Goal: Information Seeking & Learning: Learn about a topic

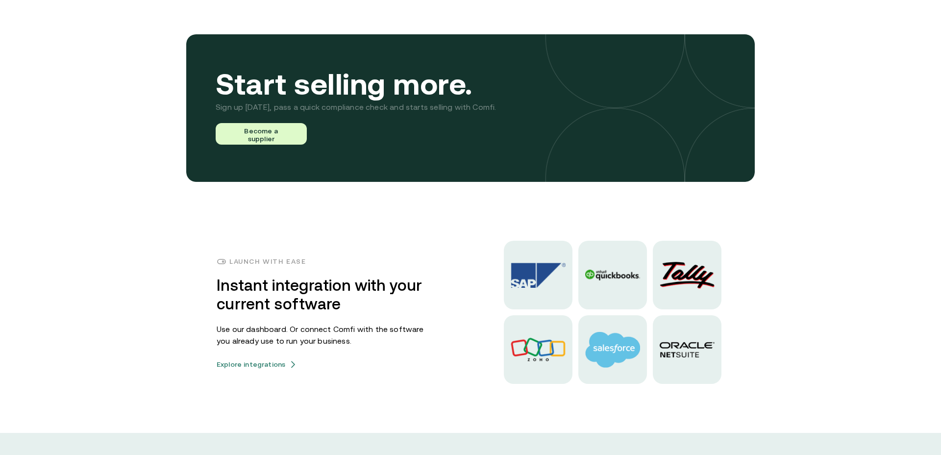
scroll to position [2323, 0]
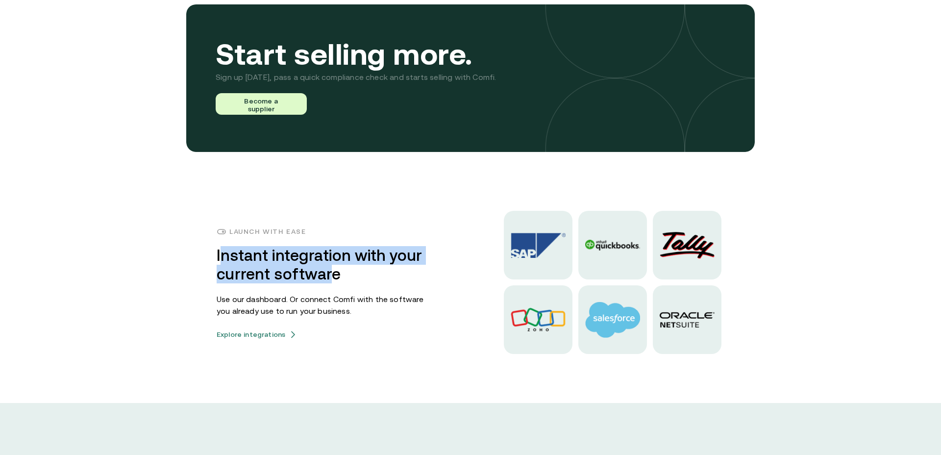
drag, startPoint x: 224, startPoint y: 254, endPoint x: 327, endPoint y: 270, distance: 104.1
click at [327, 270] on h3 "Instant integration with your current software" at bounding box center [325, 264] width 216 height 37
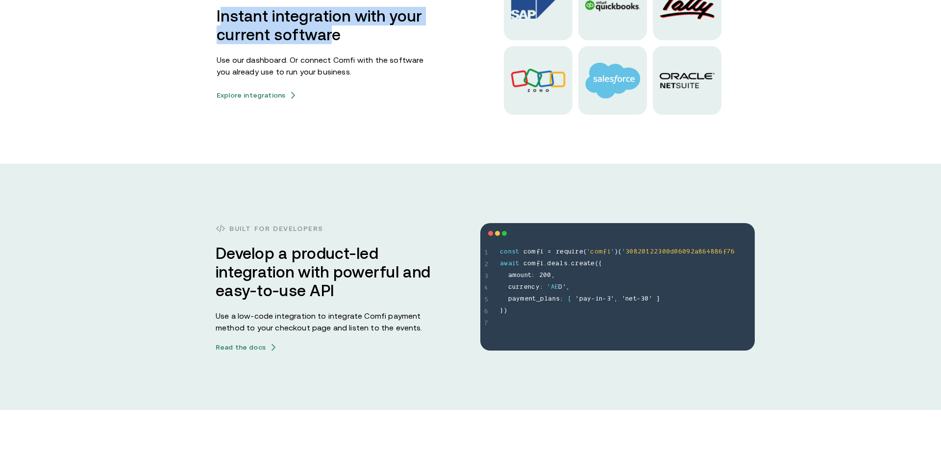
scroll to position [2591, 0]
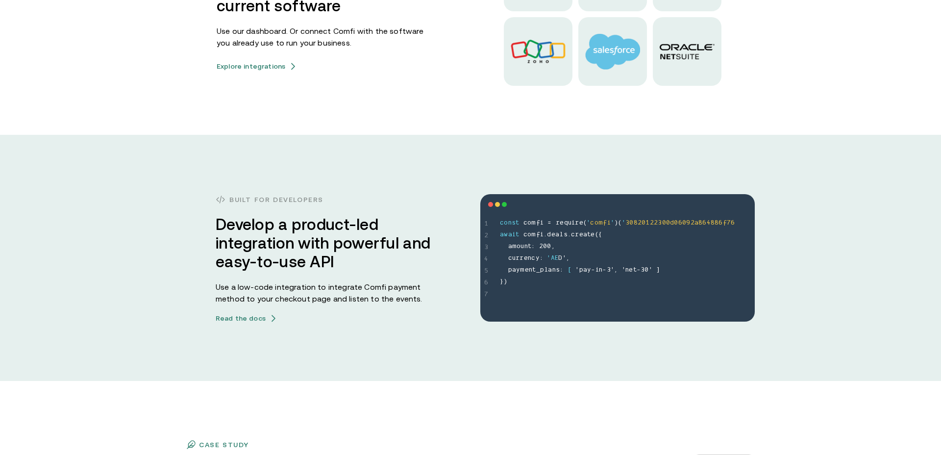
click at [237, 58] on div "Launch with ease Instant integration with your current software Use our dashboa…" at bounding box center [325, 14] width 216 height 112
click at [238, 65] on button "Explore integrations" at bounding box center [257, 66] width 80 height 8
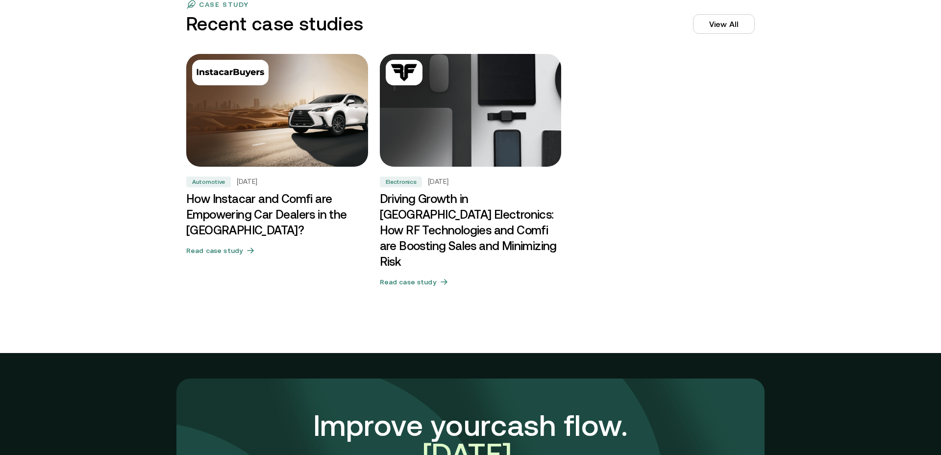
scroll to position [3021, 0]
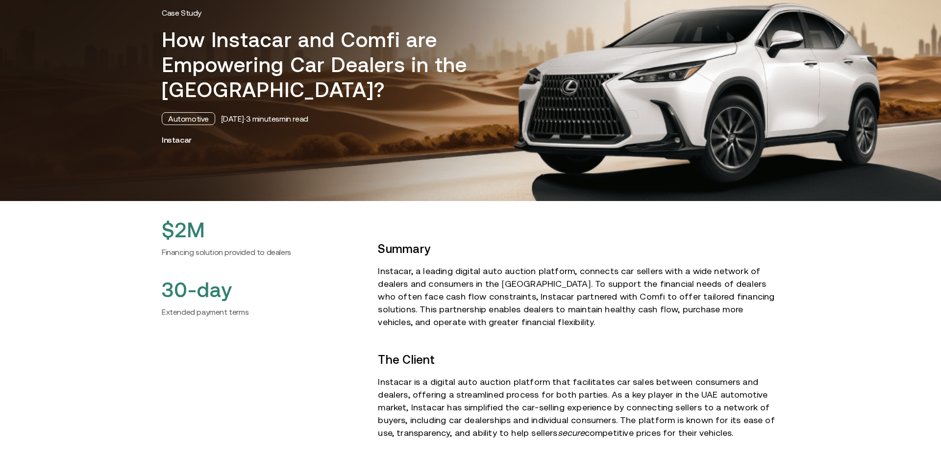
scroll to position [91, 0]
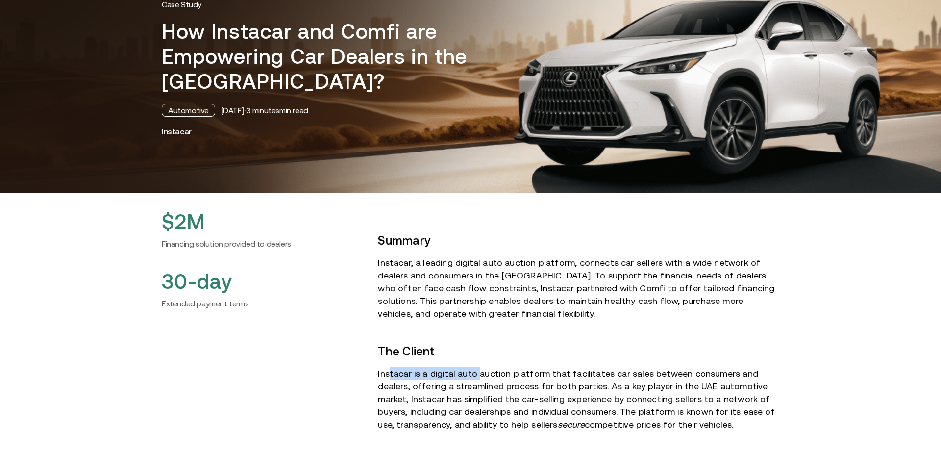
drag, startPoint x: 388, startPoint y: 376, endPoint x: 473, endPoint y: 374, distance: 85.3
click at [474, 376] on p "Instacar is a digital auto auction platform that facilitates car sales between …" at bounding box center [578, 399] width 401 height 64
drag, startPoint x: 403, startPoint y: 264, endPoint x: 442, endPoint y: 264, distance: 39.2
click at [438, 264] on p "Instacar, a leading digital auto auction platform, connects car sellers with a …" at bounding box center [578, 288] width 401 height 64
drag, startPoint x: 472, startPoint y: 265, endPoint x: 500, endPoint y: 265, distance: 27.9
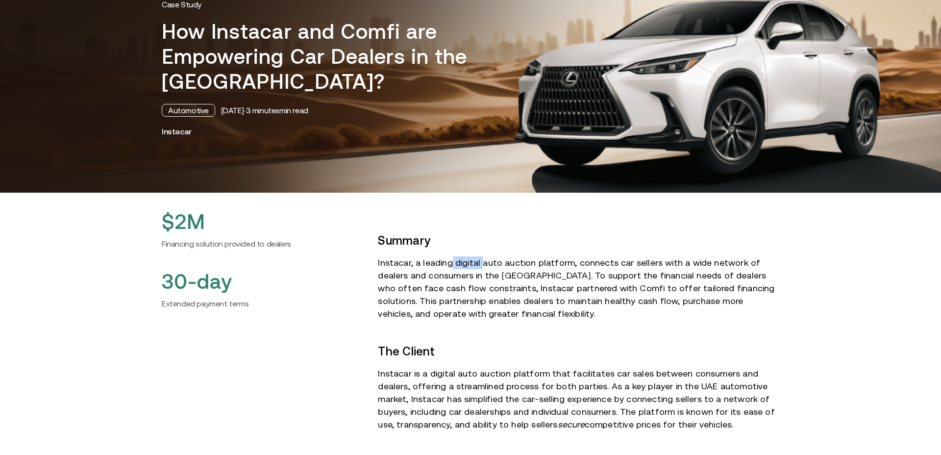
click at [491, 264] on p "Instacar, a leading digital auto auction platform, connects car sellers with a …" at bounding box center [578, 288] width 401 height 64
drag, startPoint x: 500, startPoint y: 265, endPoint x: 547, endPoint y: 267, distance: 47.1
click at [543, 267] on p "Instacar, a leading digital auto auction platform, connects car sellers with a …" at bounding box center [578, 288] width 401 height 64
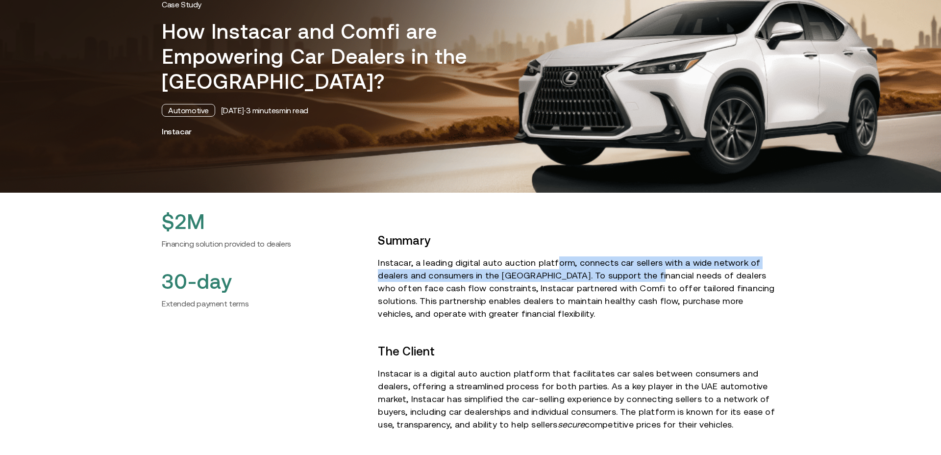
drag, startPoint x: 550, startPoint y: 267, endPoint x: 621, endPoint y: 271, distance: 71.6
click at [619, 271] on p "Instacar, a leading digital auto auction platform, connects car sellers with a …" at bounding box center [578, 288] width 401 height 64
drag, startPoint x: 503, startPoint y: 279, endPoint x: 488, endPoint y: 281, distance: 14.9
click at [503, 279] on p "Instacar, a leading digital auto auction platform, connects car sellers with a …" at bounding box center [578, 288] width 401 height 64
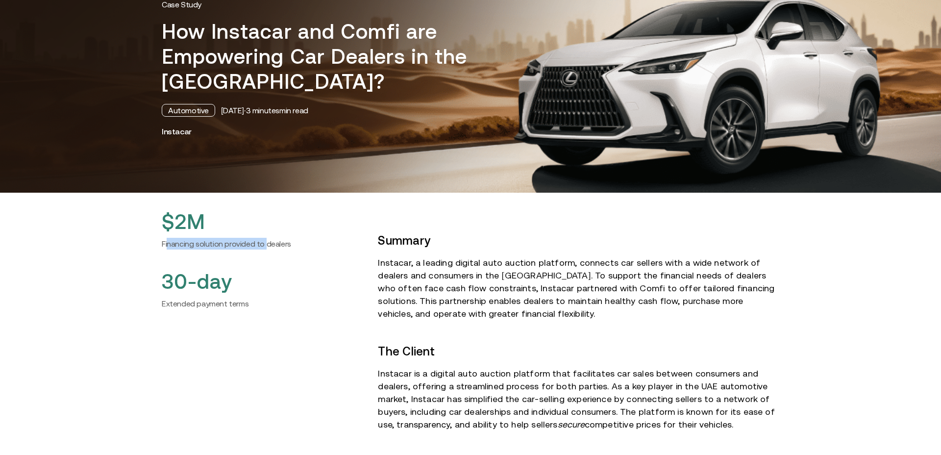
drag, startPoint x: 167, startPoint y: 244, endPoint x: 263, endPoint y: 246, distance: 96.0
click at [263, 246] on h6 "Financing solution provided to dealers" at bounding box center [262, 244] width 200 height 12
click at [181, 247] on h6 "Financing solution provided to dealers" at bounding box center [262, 244] width 200 height 12
drag, startPoint x: 166, startPoint y: 305, endPoint x: 203, endPoint y: 306, distance: 37.2
click at [203, 306] on h6 "Extended payment terms" at bounding box center [262, 303] width 200 height 12
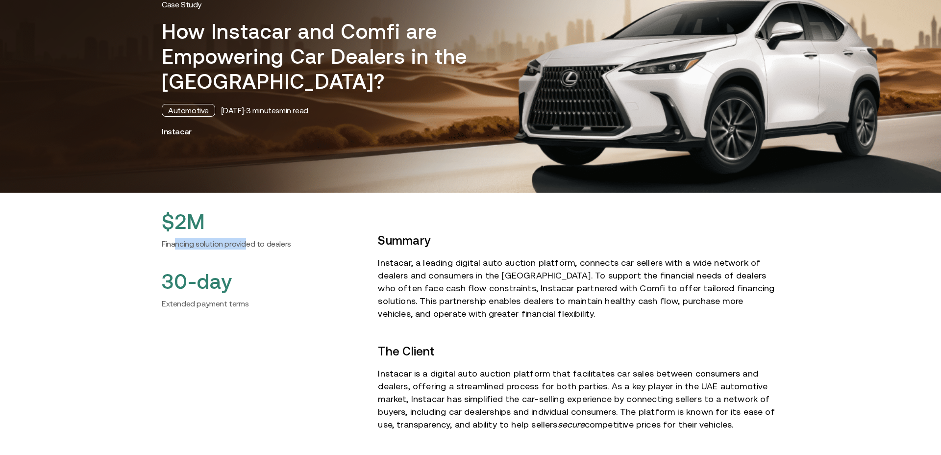
drag, startPoint x: 175, startPoint y: 246, endPoint x: 242, endPoint y: 248, distance: 66.2
click at [241, 248] on h6 "Financing solution provided to dealers" at bounding box center [262, 244] width 200 height 12
drag, startPoint x: 390, startPoint y: 288, endPoint x: 490, endPoint y: 288, distance: 99.9
click at [487, 288] on p "Instacar, a leading digital auto auction platform, connects car sellers with a …" at bounding box center [578, 288] width 401 height 64
drag, startPoint x: 502, startPoint y: 288, endPoint x: 556, endPoint y: 290, distance: 53.4
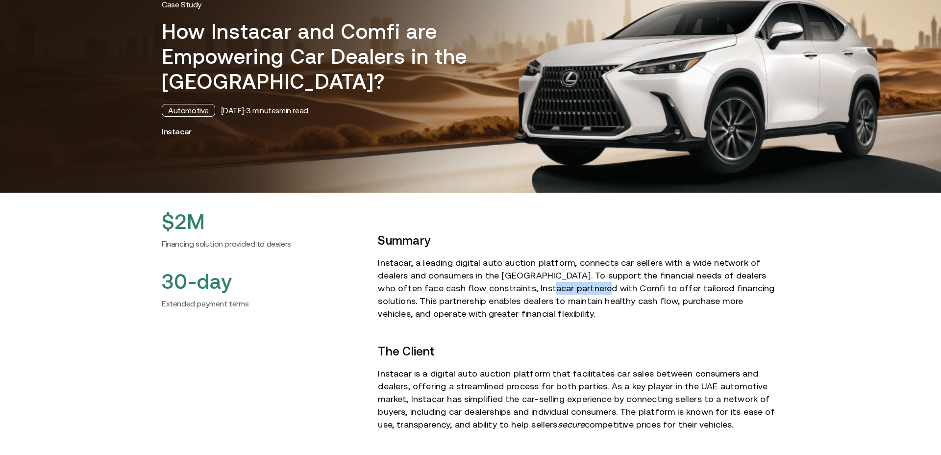
click at [554, 290] on p "Instacar, a leading digital auto auction platform, connects car sellers with a …" at bounding box center [578, 288] width 401 height 64
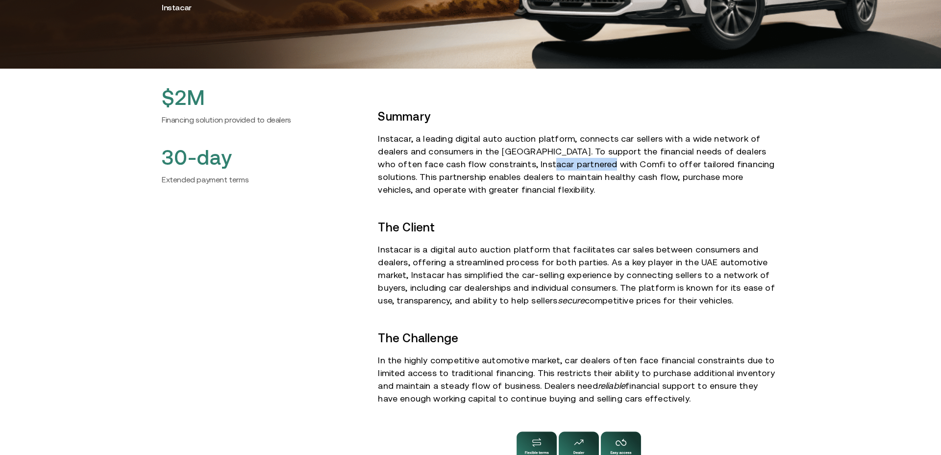
scroll to position [216, 0]
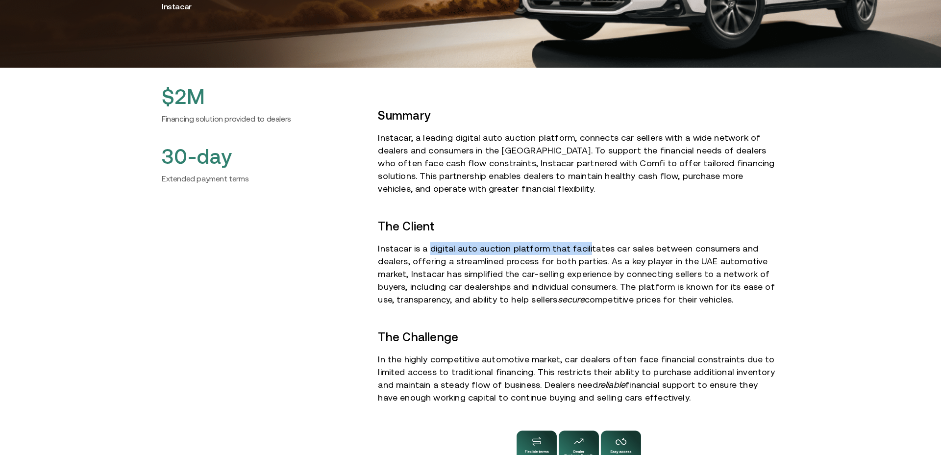
drag, startPoint x: 429, startPoint y: 249, endPoint x: 579, endPoint y: 249, distance: 149.9
click at [579, 249] on p "Instacar is a digital auto auction platform that facilitates car sales between …" at bounding box center [578, 274] width 401 height 64
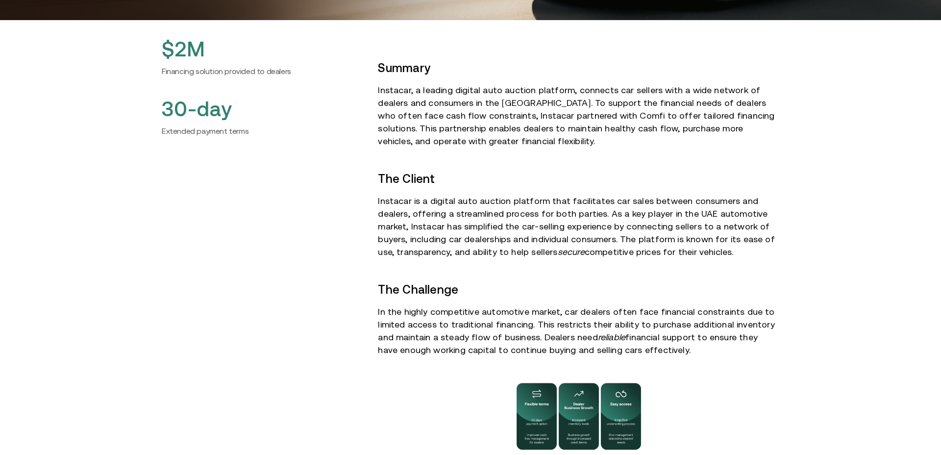
scroll to position [265, 0]
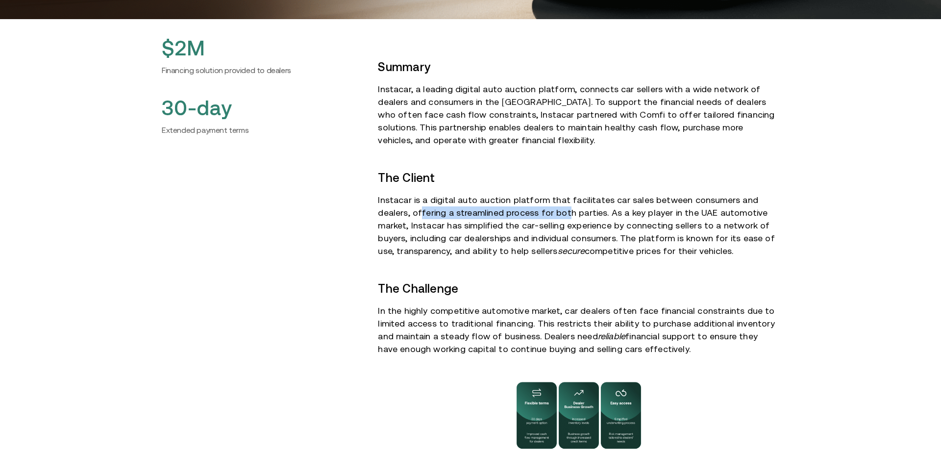
drag, startPoint x: 386, startPoint y: 215, endPoint x: 531, endPoint y: 212, distance: 144.5
click at [531, 212] on p "Instacar is a digital auto auction platform that facilitates car sales between …" at bounding box center [578, 226] width 401 height 64
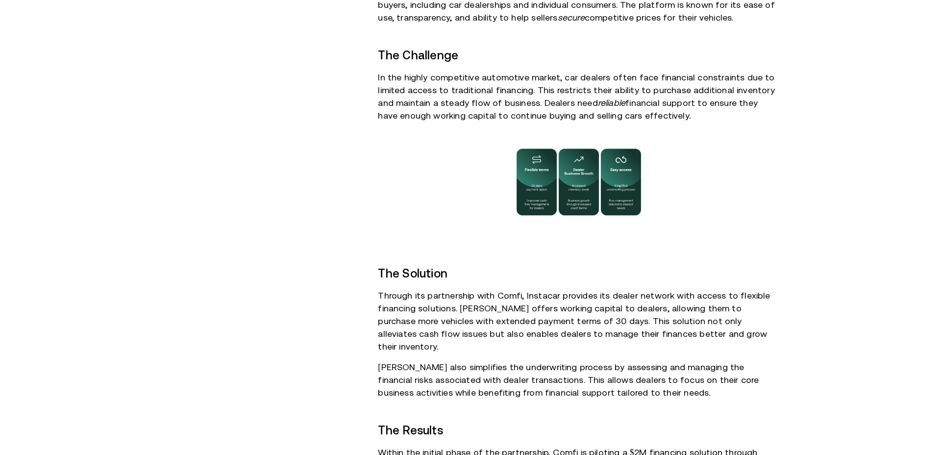
scroll to position [500, 0]
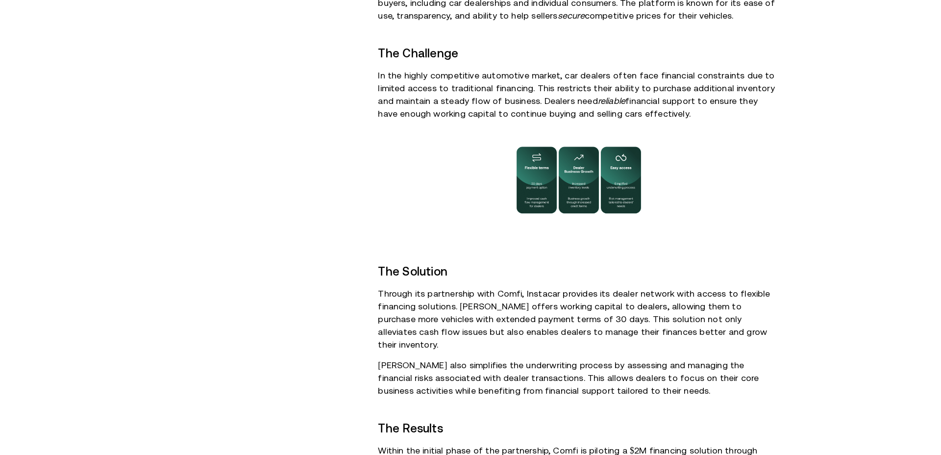
click at [490, 74] on p "In the highly competitive automotive market, car dealers often face financial c…" at bounding box center [578, 94] width 401 height 51
click at [542, 181] on img at bounding box center [578, 180] width 147 height 81
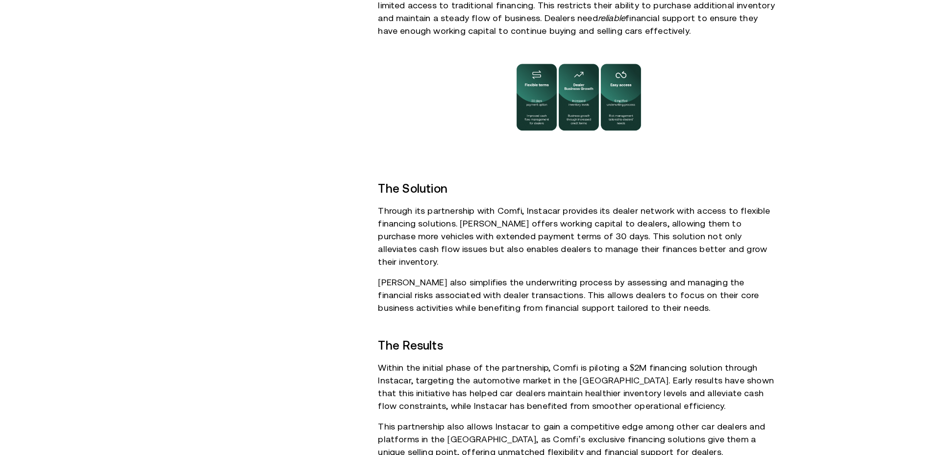
scroll to position [584, 0]
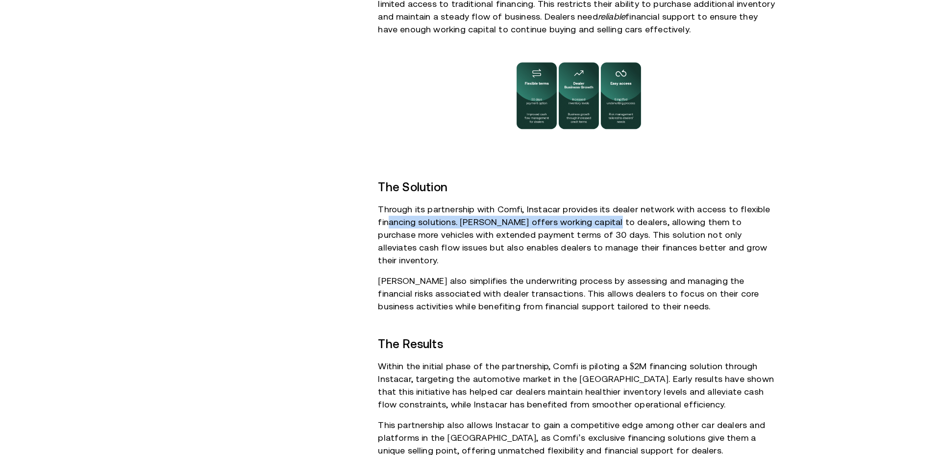
drag, startPoint x: 388, startPoint y: 223, endPoint x: 600, endPoint y: 225, distance: 211.7
click at [600, 225] on p "Through its partnership with Comfi, Instacar provides its dealer network with a…" at bounding box center [578, 235] width 401 height 64
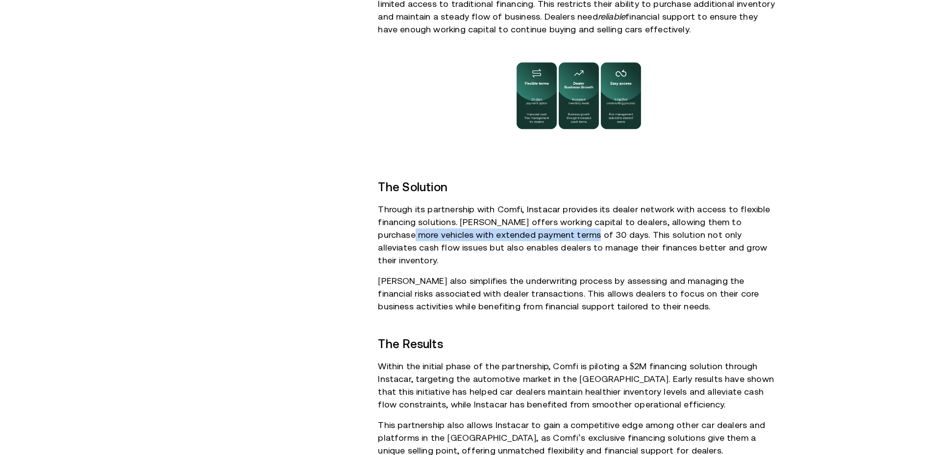
drag, startPoint x: 389, startPoint y: 235, endPoint x: 563, endPoint y: 235, distance: 173.9
click at [563, 235] on p "Through its partnership with Comfi, Instacar provides its dealer network with a…" at bounding box center [578, 235] width 401 height 64
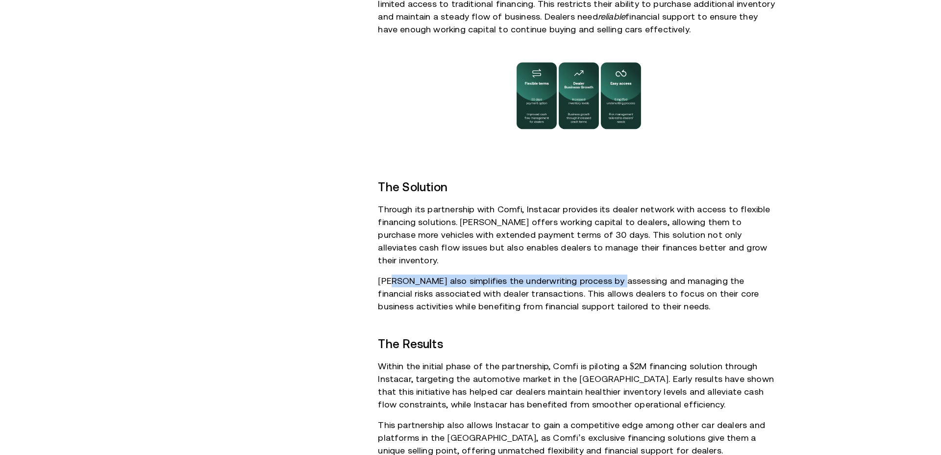
drag, startPoint x: 395, startPoint y: 269, endPoint x: 614, endPoint y: 270, distance: 219.0
click at [614, 274] on p "[PERSON_NAME] also simplifies the underwriting process by assessing and managin…" at bounding box center [578, 293] width 401 height 38
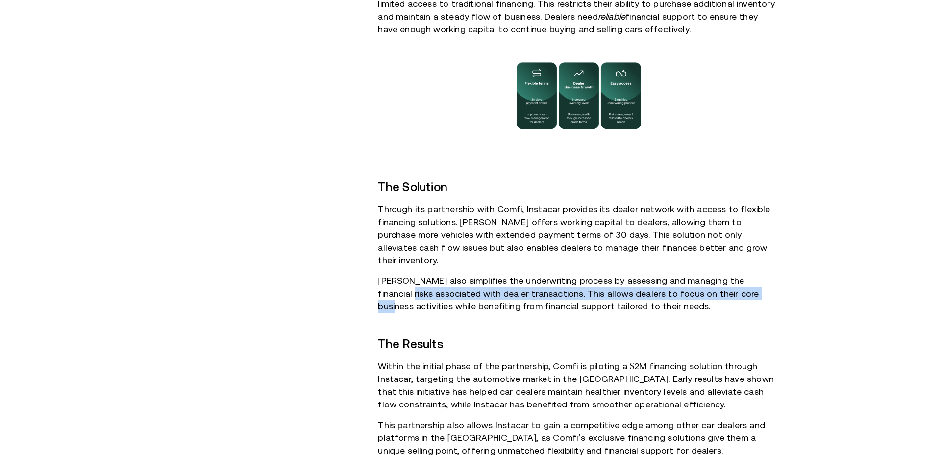
drag, startPoint x: 389, startPoint y: 285, endPoint x: 740, endPoint y: 282, distance: 350.8
click at [741, 282] on p "[PERSON_NAME] also simplifies the underwriting process by assessing and managin…" at bounding box center [578, 293] width 401 height 38
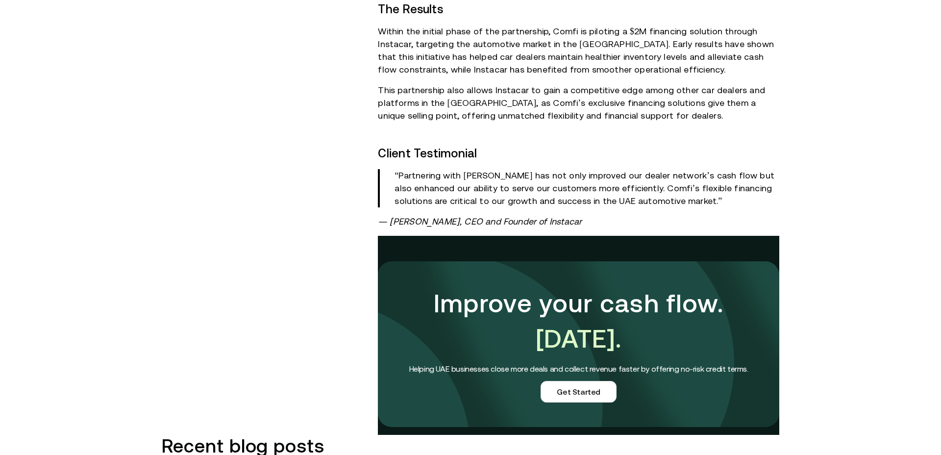
scroll to position [917, 0]
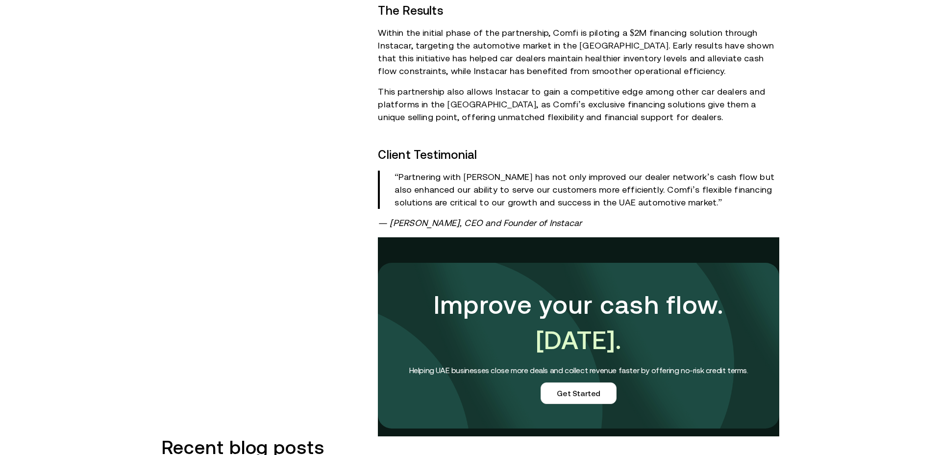
click at [565, 218] on em "— [PERSON_NAME], CEO and Founder of Instacar" at bounding box center [480, 223] width 204 height 10
click at [566, 218] on em "— [PERSON_NAME], CEO and Founder of Instacar" at bounding box center [480, 223] width 204 height 10
copy em "Instacar"
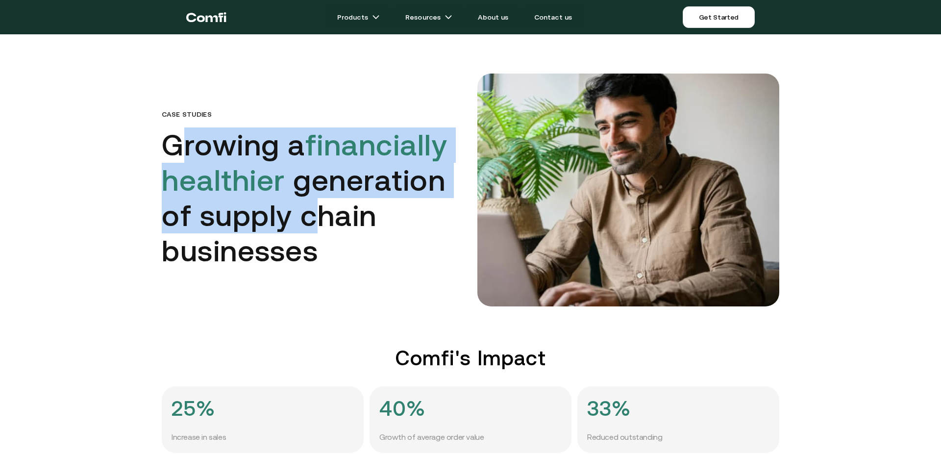
drag, startPoint x: 176, startPoint y: 147, endPoint x: 324, endPoint y: 210, distance: 160.5
click at [324, 210] on h1 "Growing a financially healthier generation of supply chain businesses" at bounding box center [313, 197] width 302 height 141
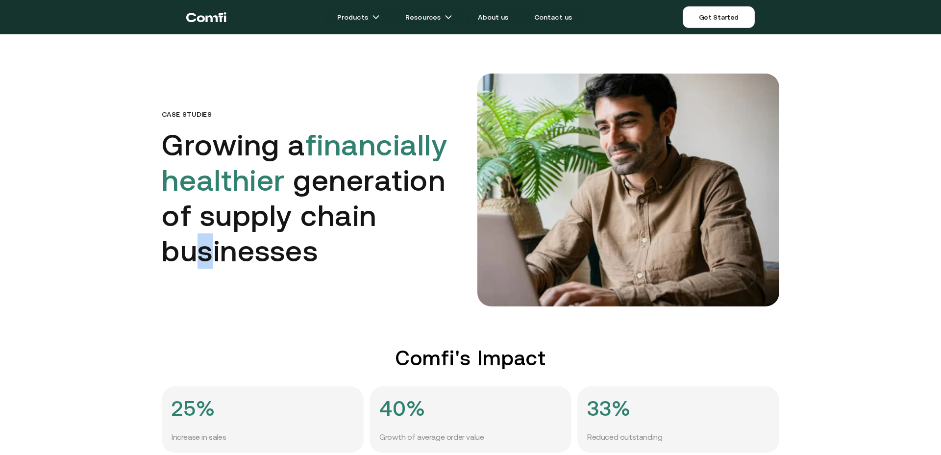
drag, startPoint x: 197, startPoint y: 255, endPoint x: 217, endPoint y: 255, distance: 19.1
click at [215, 255] on h1 "Growing a financially healthier generation of supply chain businesses" at bounding box center [313, 197] width 302 height 141
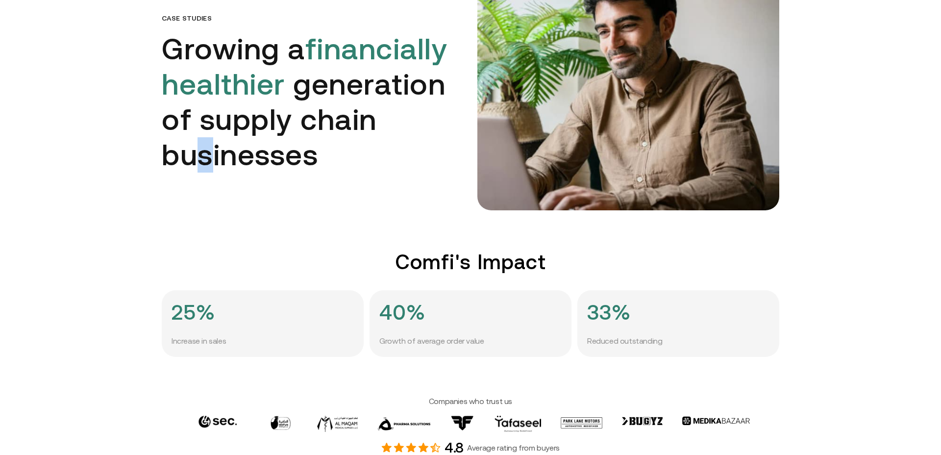
scroll to position [149, 0]
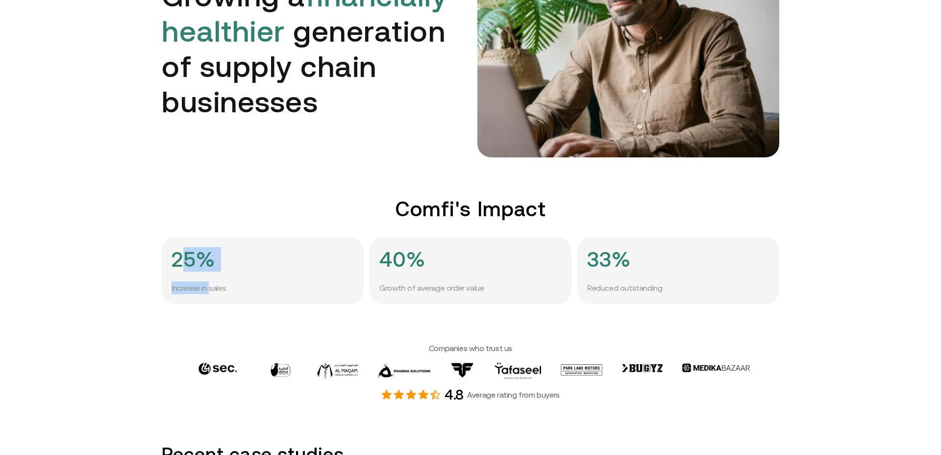
drag, startPoint x: 178, startPoint y: 253, endPoint x: 220, endPoint y: 283, distance: 51.4
click at [210, 282] on div "25% Increase in sales" at bounding box center [263, 270] width 202 height 67
drag, startPoint x: 385, startPoint y: 266, endPoint x: 410, endPoint y: 275, distance: 26.7
click at [407, 267] on h4 "40%" at bounding box center [402, 259] width 46 height 24
drag, startPoint x: 422, startPoint y: 293, endPoint x: 456, endPoint y: 294, distance: 34.3
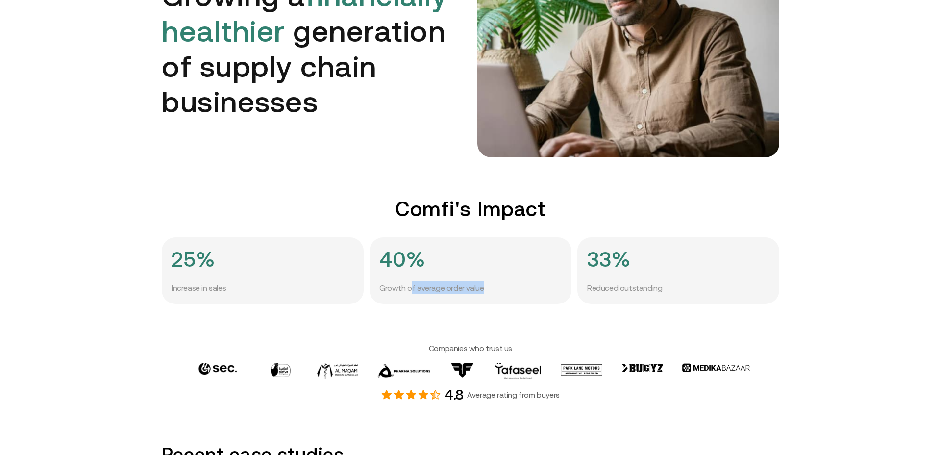
click at [451, 294] on div "40% Growth of average order value" at bounding box center [470, 270] width 202 height 67
drag, startPoint x: 391, startPoint y: 260, endPoint x: 398, endPoint y: 262, distance: 7.1
click at [397, 261] on h4 "40%" at bounding box center [402, 259] width 46 height 24
drag, startPoint x: 389, startPoint y: 289, endPoint x: 454, endPoint y: 289, distance: 65.2
click at [454, 289] on p "Growth of average order value" at bounding box center [431, 287] width 104 height 13
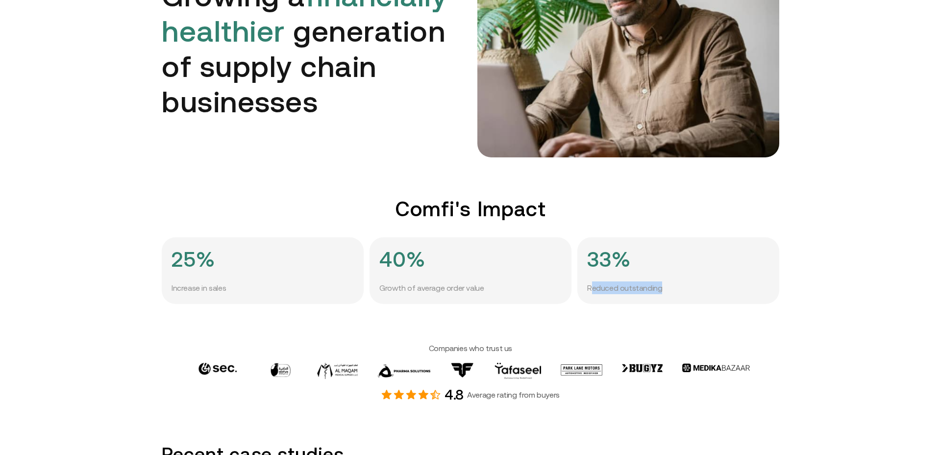
drag, startPoint x: 592, startPoint y: 287, endPoint x: 657, endPoint y: 288, distance: 65.7
click at [657, 288] on p "Reduced outstanding" at bounding box center [624, 287] width 75 height 13
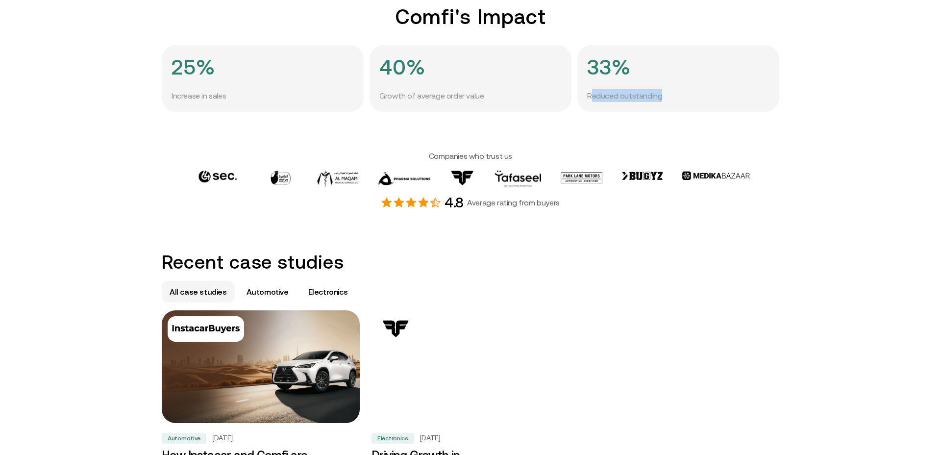
scroll to position [335, 0]
